Goal: Find specific page/section: Find specific page/section

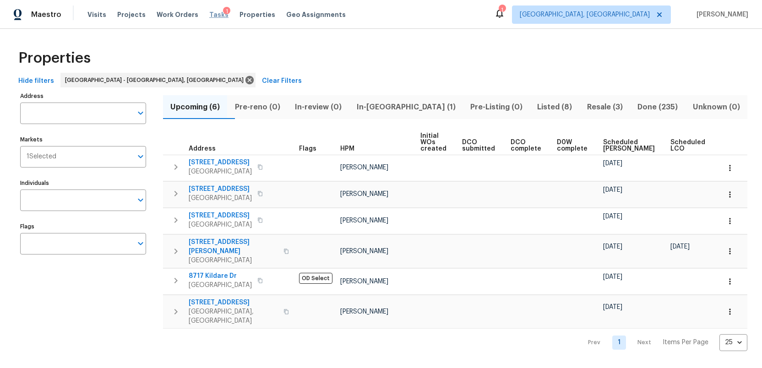
click at [213, 14] on span "Tasks" at bounding box center [218, 14] width 19 height 6
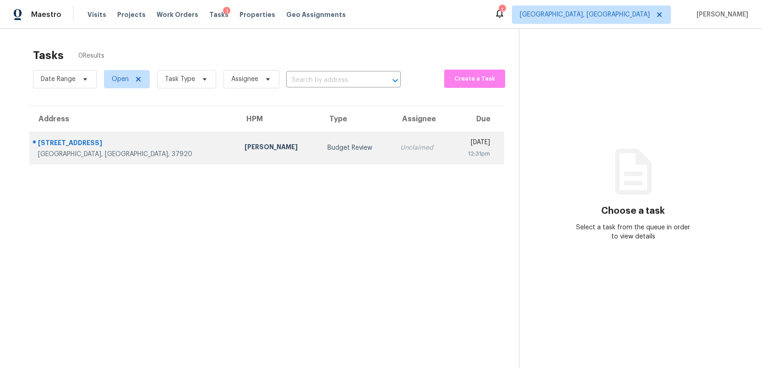
click at [320, 153] on td "Budget Review" at bounding box center [356, 148] width 73 height 32
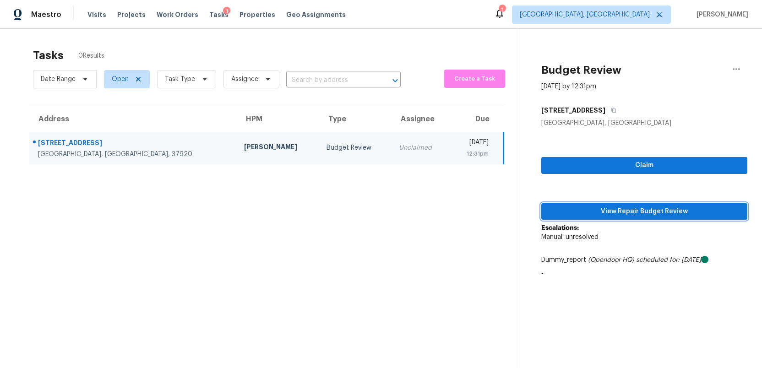
click at [649, 213] on span "View Repair Budget Review" at bounding box center [644, 211] width 191 height 11
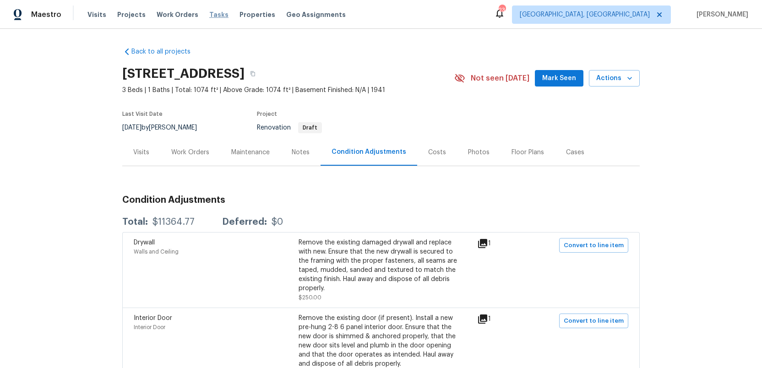
click at [209, 16] on span "Tasks" at bounding box center [218, 14] width 19 height 6
